Goal: Navigation & Orientation: Find specific page/section

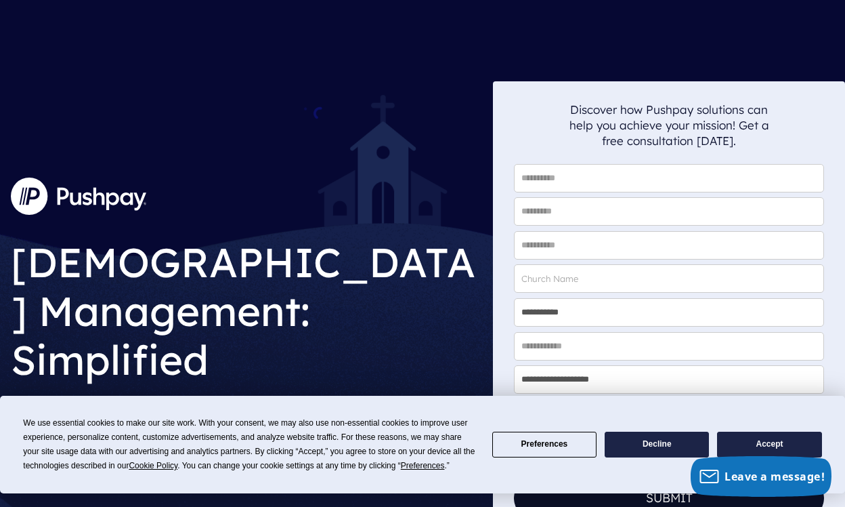
click at [775, 446] on button "Accept" at bounding box center [769, 444] width 104 height 26
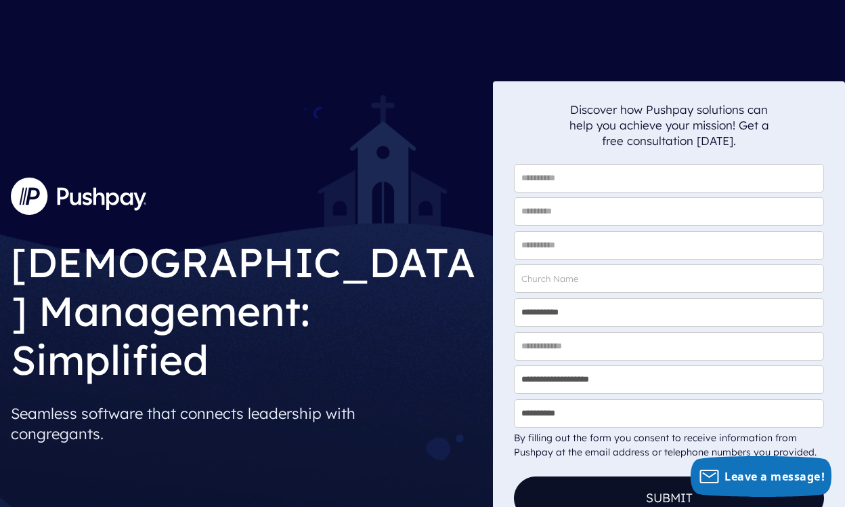
click at [82, 214] on img at bounding box center [78, 195] width 135 height 37
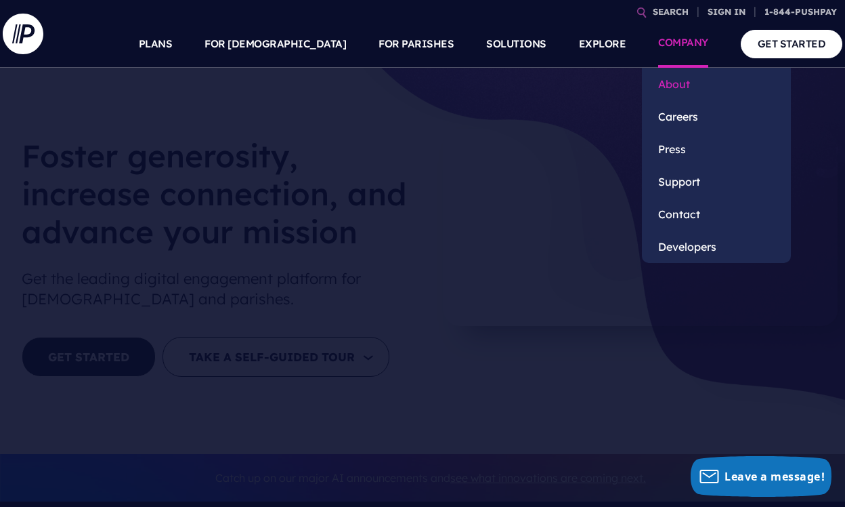
click at [672, 83] on link "About" at bounding box center [716, 84] width 149 height 33
